Goal: Task Accomplishment & Management: Manage account settings

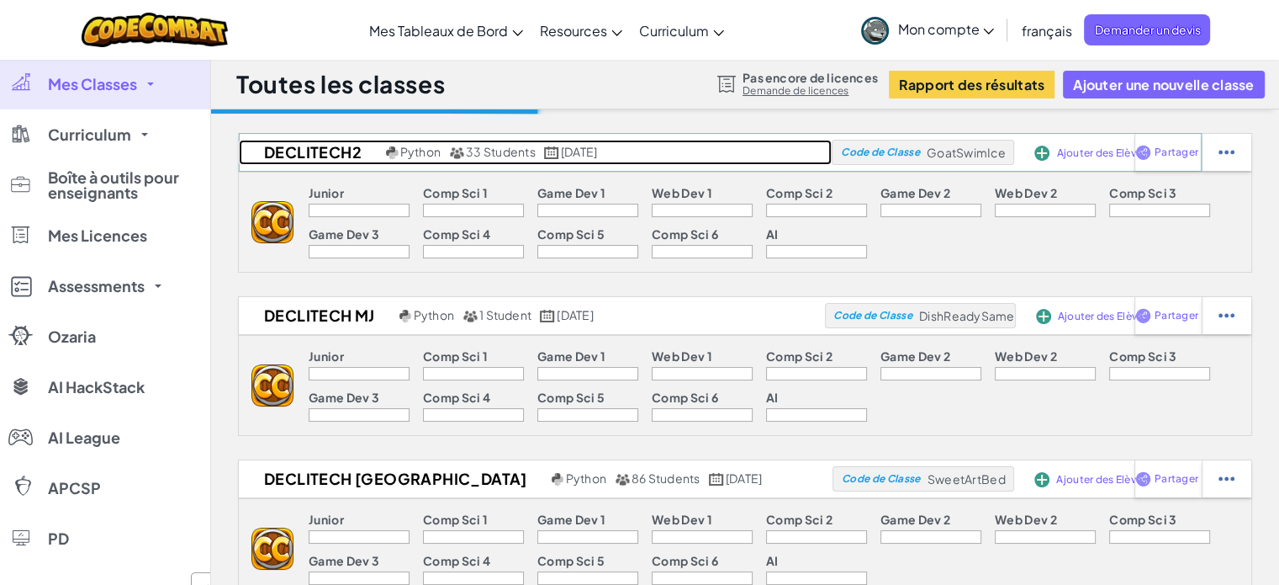
click at [495, 162] on link "DecliTech2 Python 33 Students [DATE]" at bounding box center [535, 152] width 593 height 25
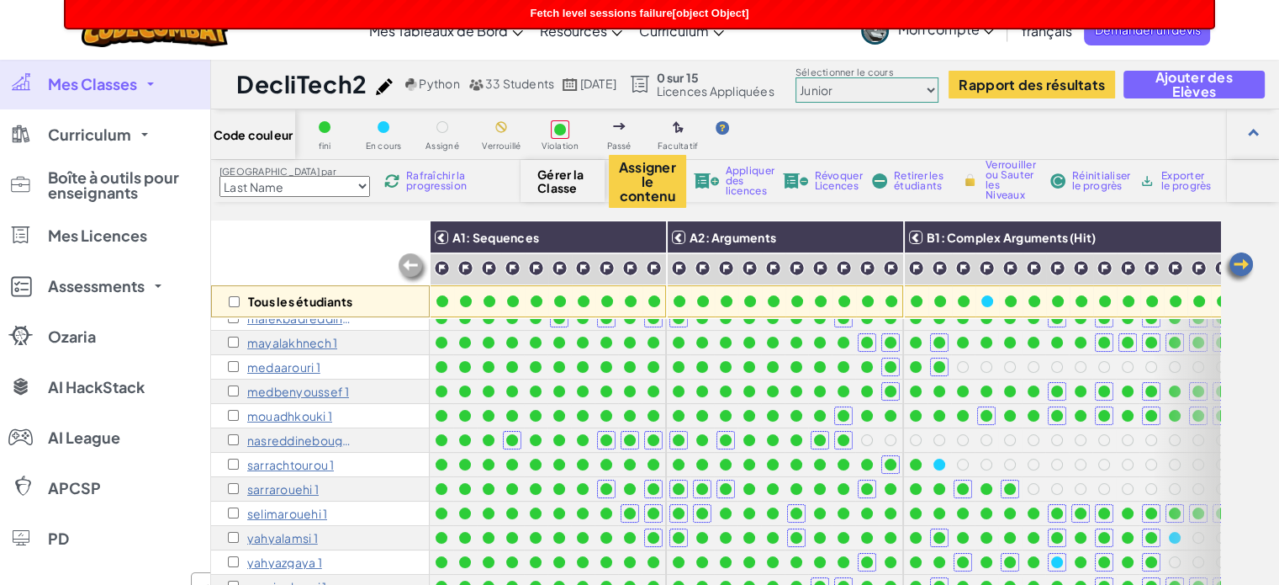
scroll to position [414, 0]
click at [395, 404] on div "mouadhkouki 1" at bounding box center [320, 416] width 219 height 24
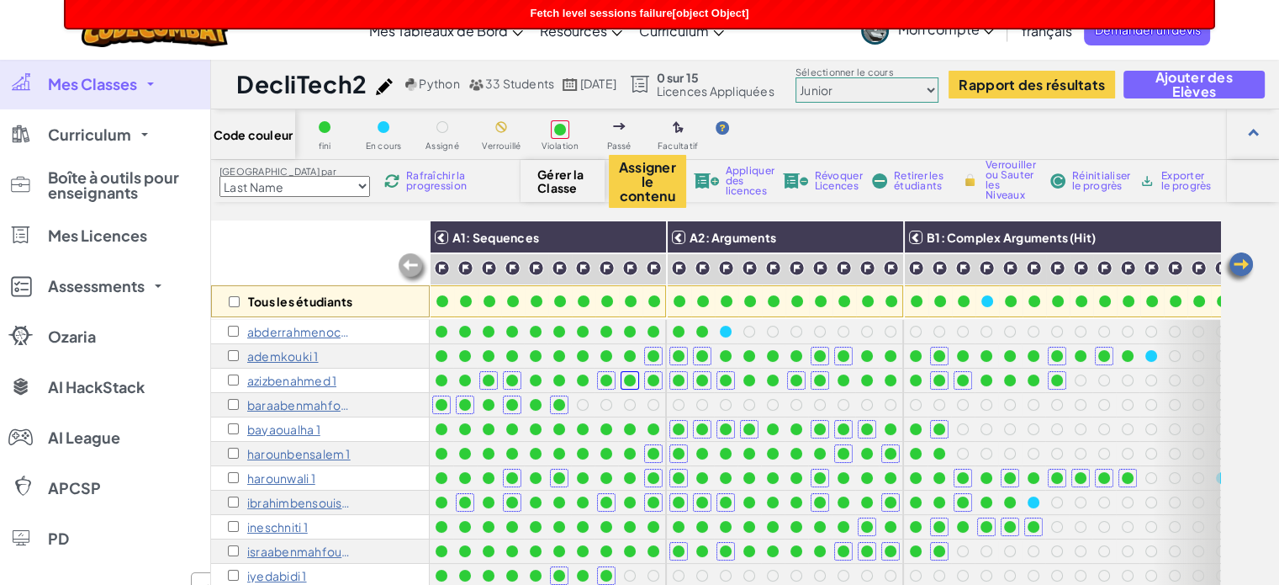
scroll to position [0, 0]
click at [297, 258] on div "Tous les étudiants" at bounding box center [320, 269] width 219 height 98
click at [347, 13] on div "Fetch level sessions failure[object Object]" at bounding box center [640, 14] width 1148 height 28
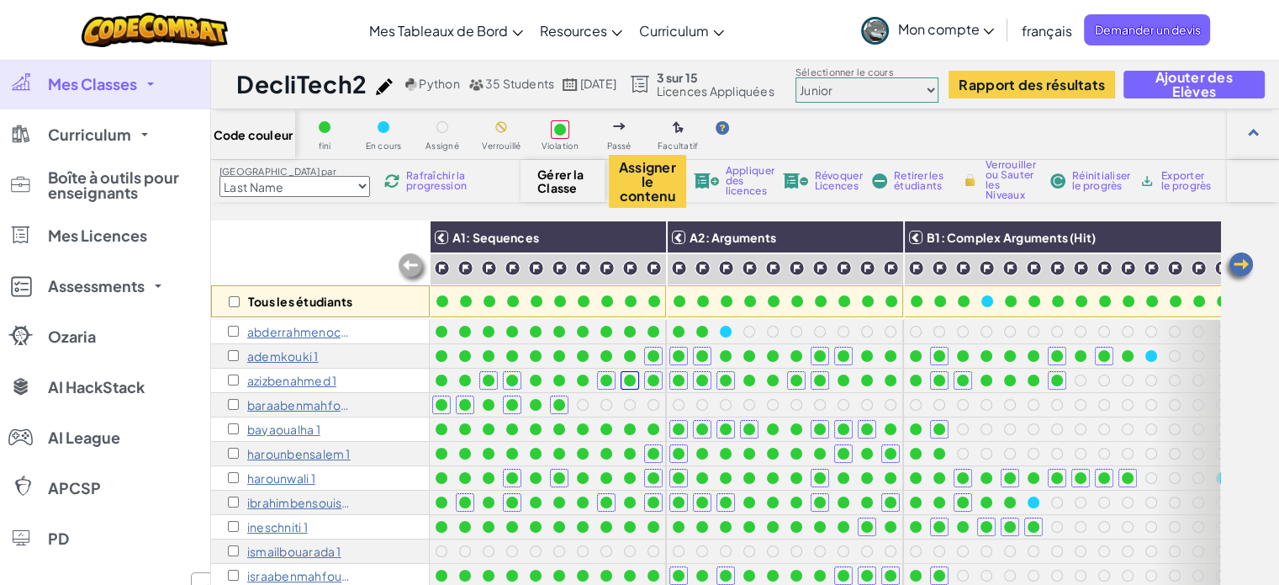
scroll to position [148, 0]
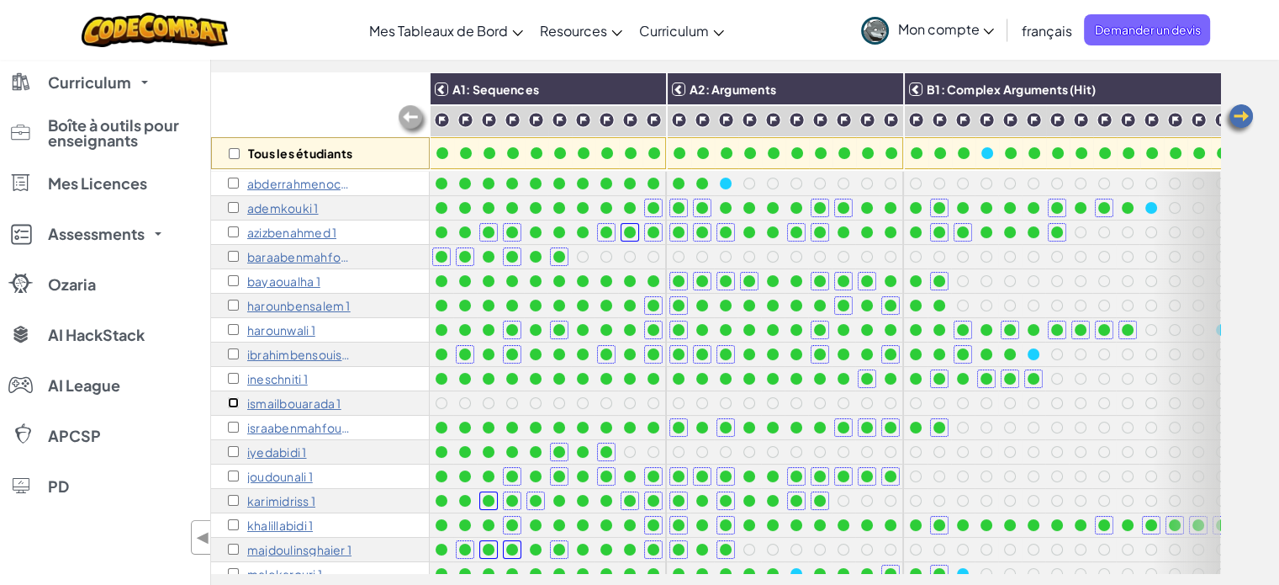
click at [229, 403] on input "checkbox" at bounding box center [233, 402] width 11 height 11
checkbox input "true"
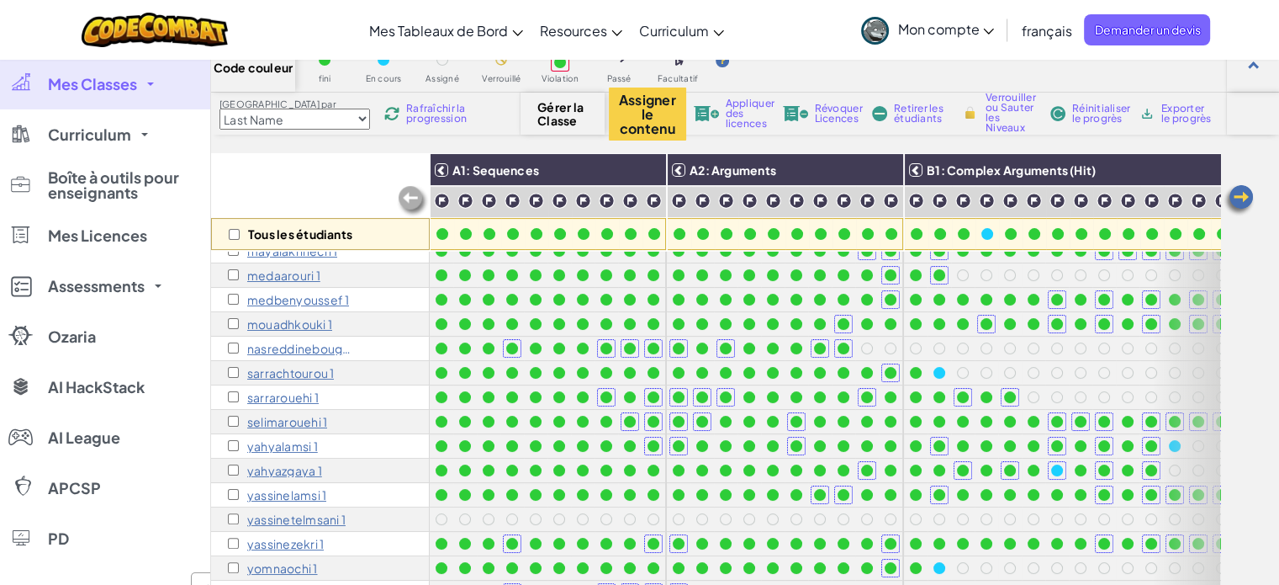
scroll to position [67, 0]
click at [234, 513] on input "checkbox" at bounding box center [233, 518] width 11 height 11
checkbox input "true"
click at [733, 114] on span "Appliquer des licences" at bounding box center [750, 113] width 49 height 30
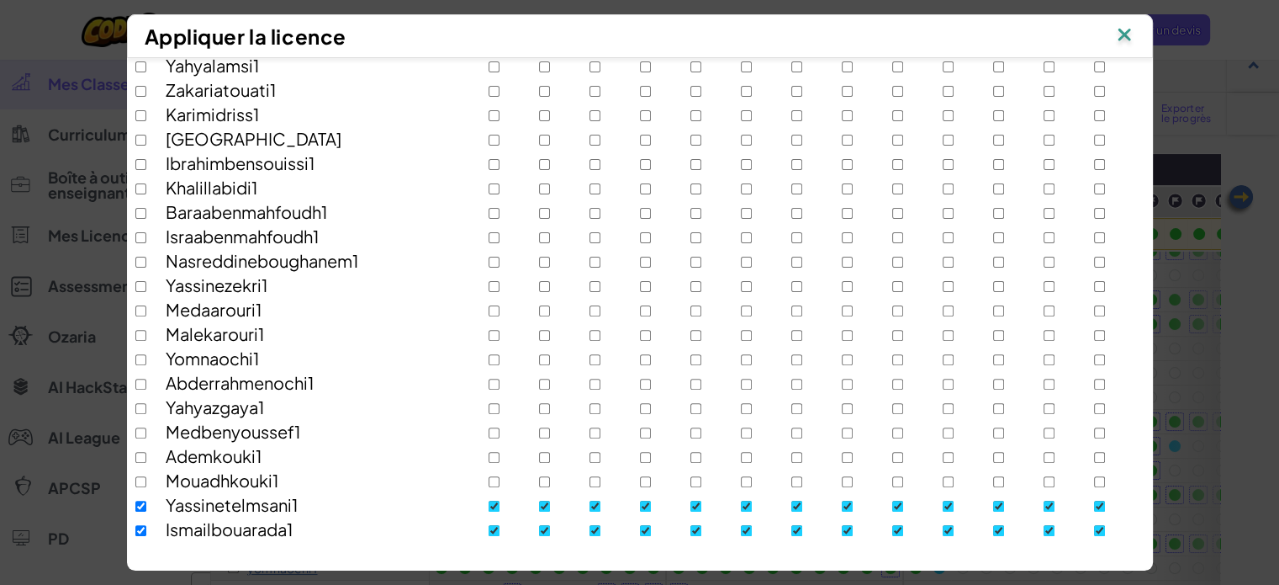
scroll to position [614, 0]
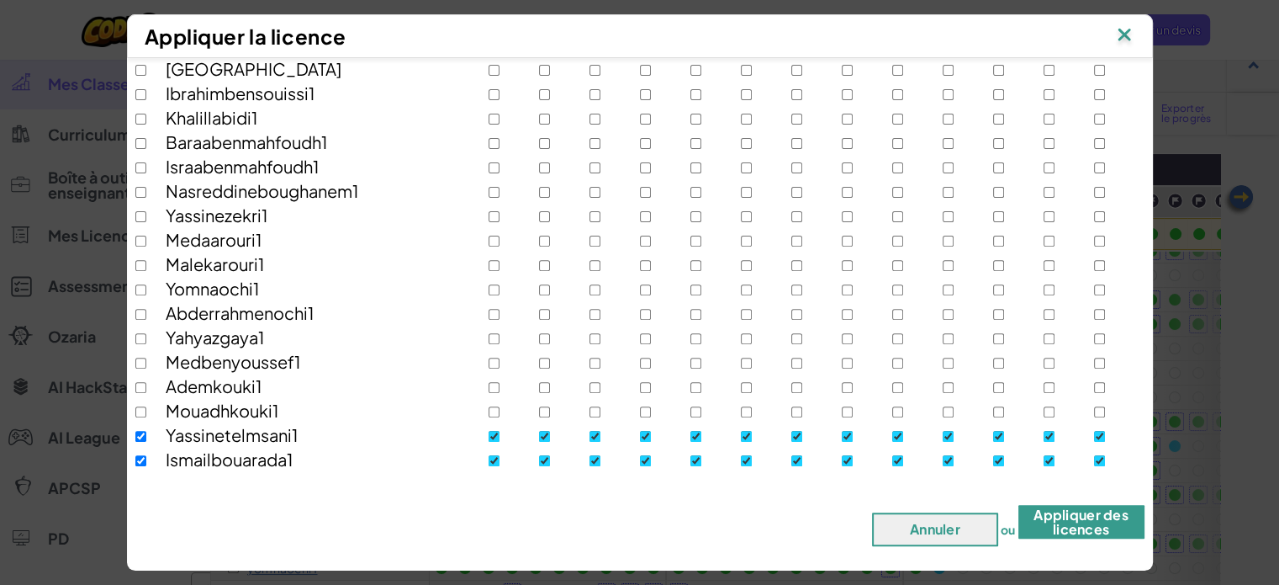
click at [1055, 525] on button "Appliquer des licences" at bounding box center [1082, 522] width 126 height 34
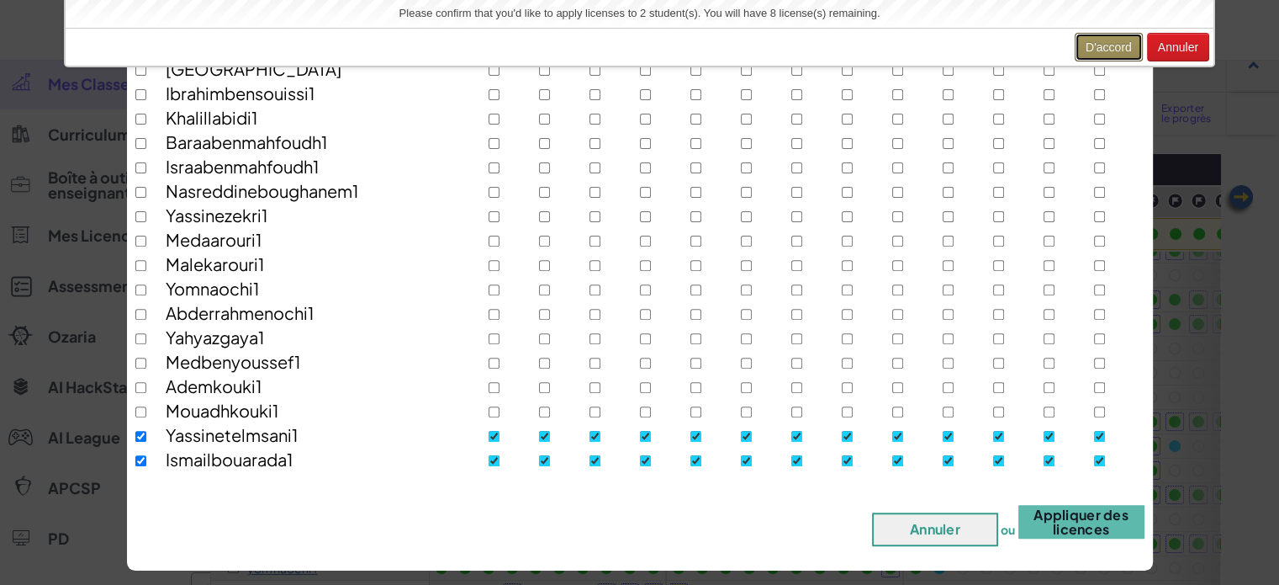
click at [1110, 52] on button "D'accord" at bounding box center [1109, 47] width 68 height 29
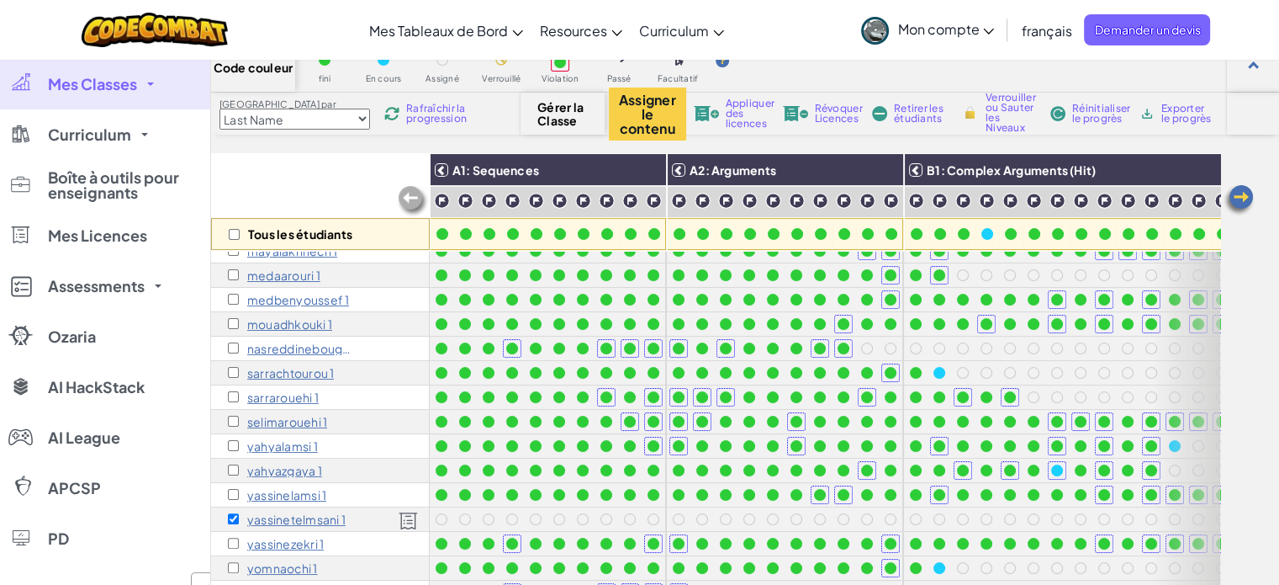
scroll to position [0, 0]
